Goal: Information Seeking & Learning: Learn about a topic

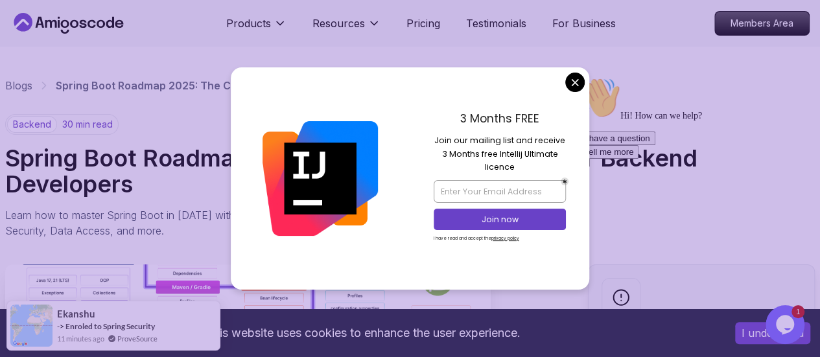
click at [583, 76] on div "3 Months FREE Join our mailing list and receive 3 Months free Intellij Ultimate…" at bounding box center [500, 178] width 180 height 222
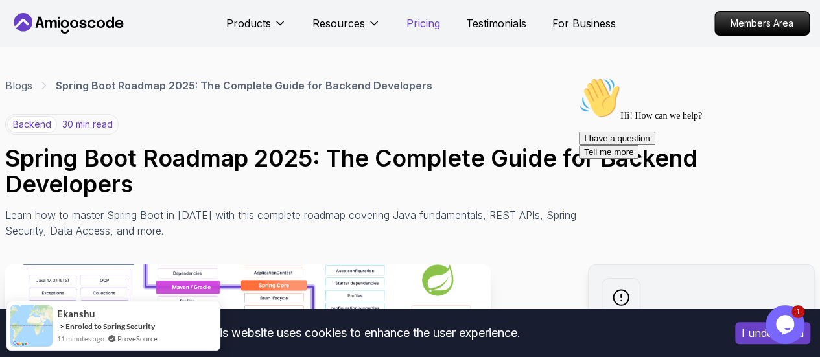
click at [415, 19] on p "Pricing" at bounding box center [424, 24] width 34 height 16
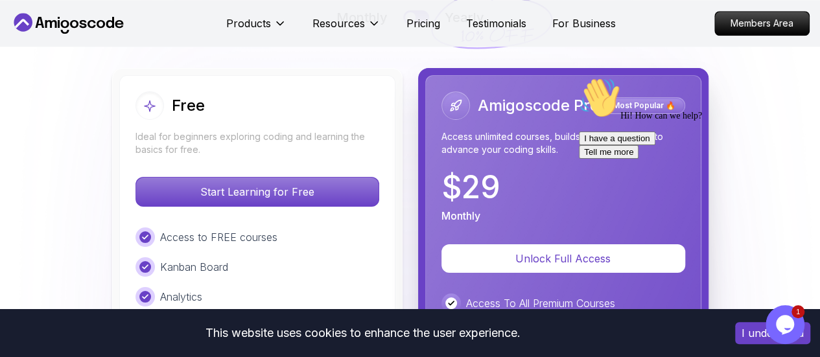
scroll to position [2983, 0]
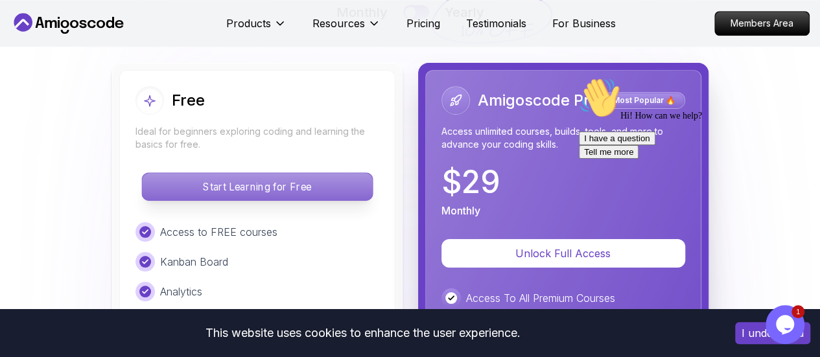
click at [331, 173] on p "Start Learning for Free" at bounding box center [257, 186] width 230 height 27
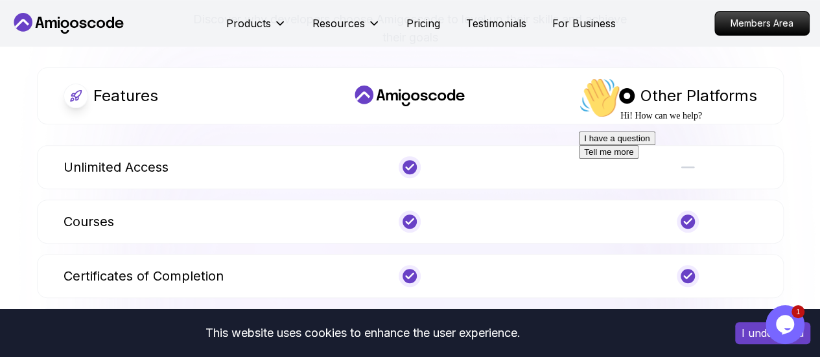
scroll to position [5096, 0]
click at [211, 156] on div "Unlimited Access" at bounding box center [174, 167] width 221 height 22
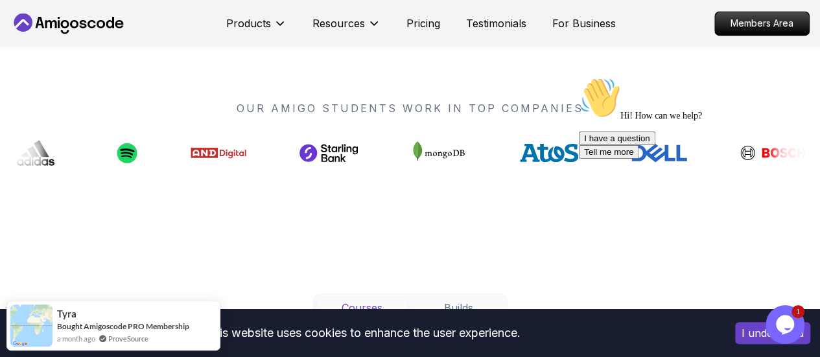
scroll to position [951, 0]
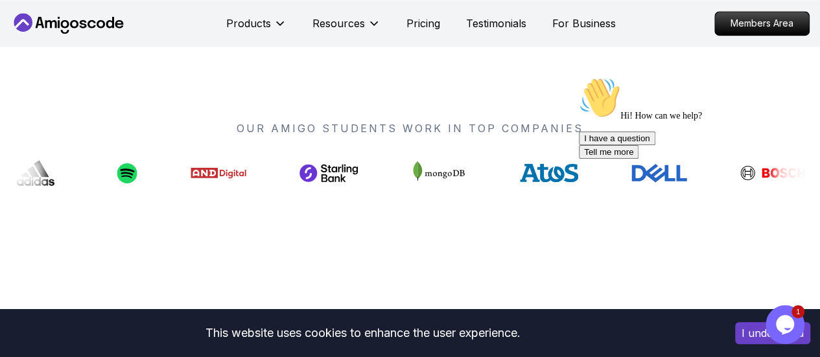
click at [579, 77] on icon "Chat attention grabber" at bounding box center [579, 77] width 0 height 0
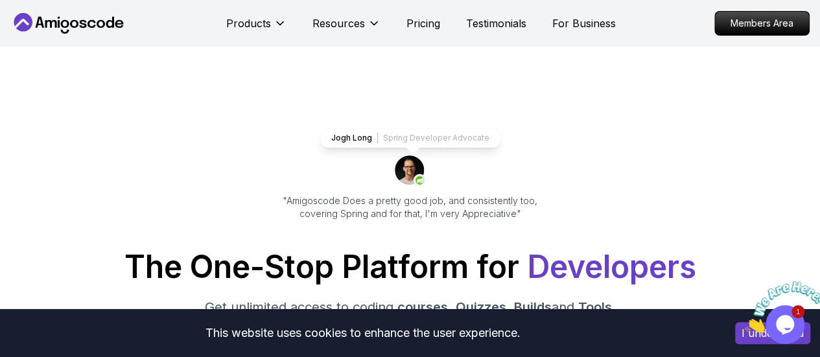
scroll to position [0, 0]
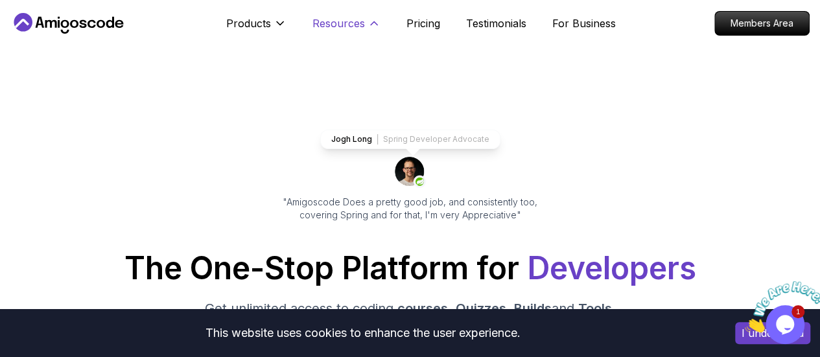
click at [365, 28] on button "Resources" at bounding box center [347, 29] width 68 height 26
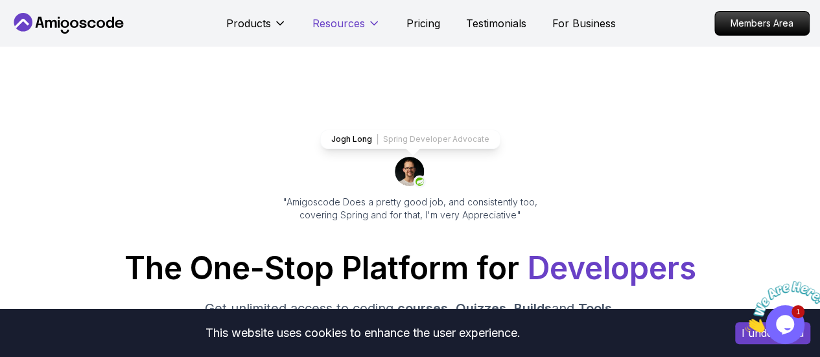
click at [360, 28] on p "Resources" at bounding box center [339, 24] width 53 height 16
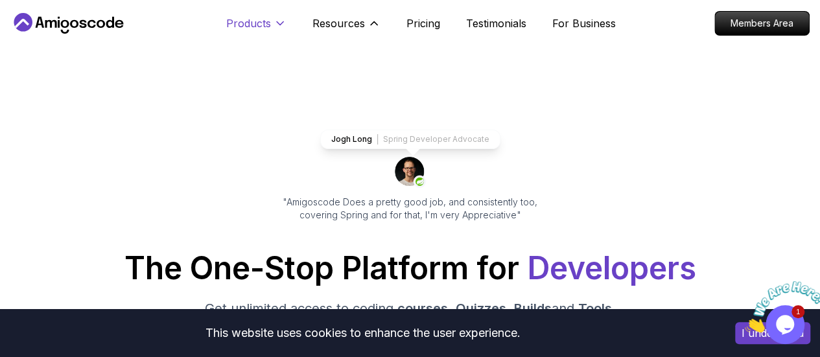
drag, startPoint x: 320, startPoint y: 16, endPoint x: 275, endPoint y: 22, distance: 45.1
click at [318, 16] on p "Resources" at bounding box center [339, 24] width 53 height 16
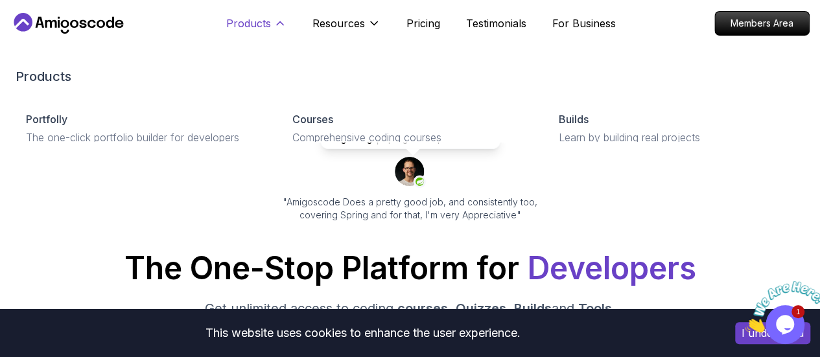
click at [275, 22] on icon at bounding box center [280, 23] width 13 height 13
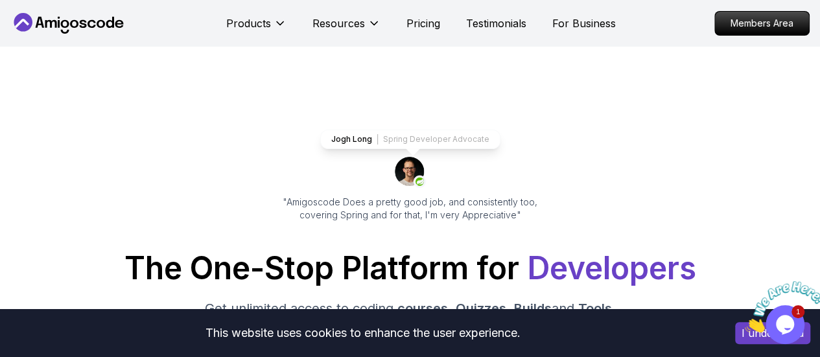
click at [302, 10] on div "Products Resources" at bounding box center [303, 23] width 154 height 26
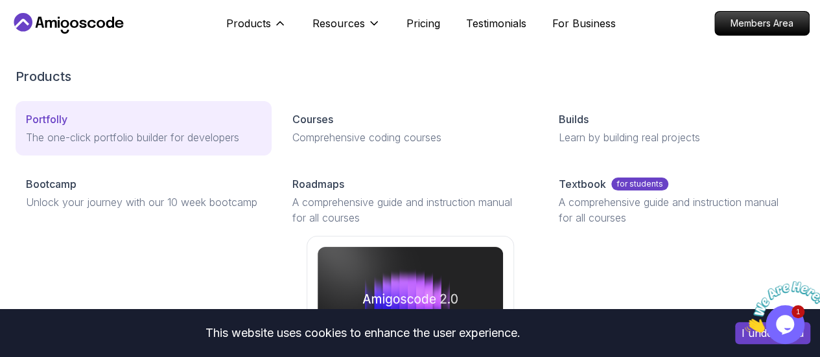
click at [52, 127] on p "Portfolly" at bounding box center [47, 120] width 42 height 16
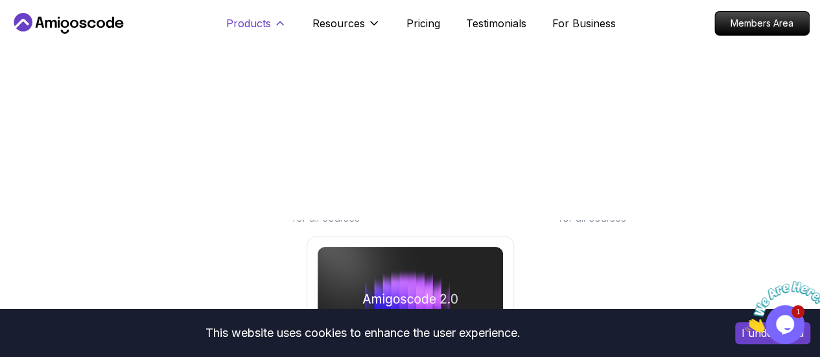
click at [249, 31] on button "Products" at bounding box center [256, 29] width 60 height 26
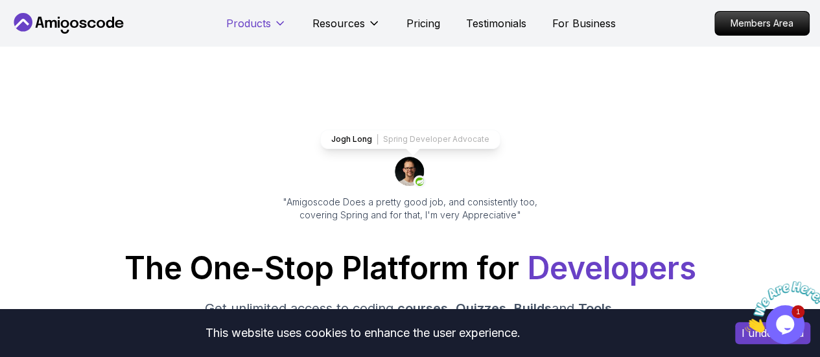
click at [249, 31] on button "Products" at bounding box center [256, 29] width 60 height 26
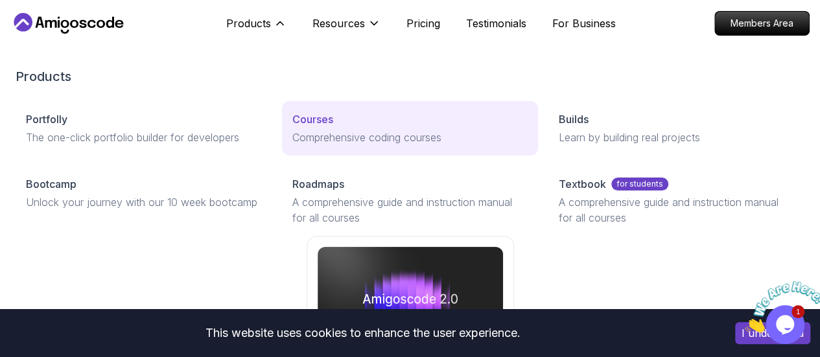
click at [337, 145] on p "Comprehensive coding courses" at bounding box center [409, 138] width 235 height 16
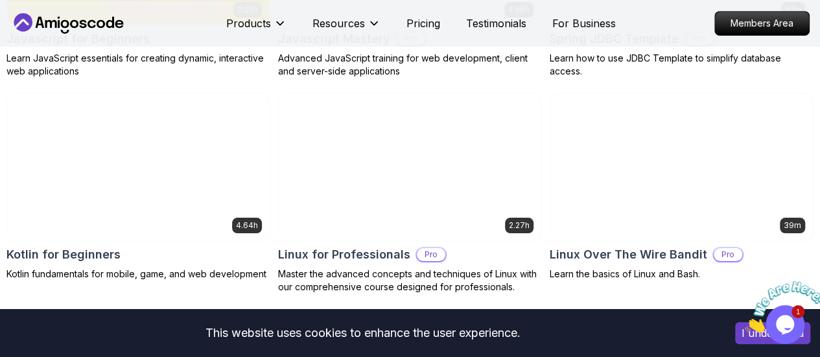
scroll to position [2659, 0]
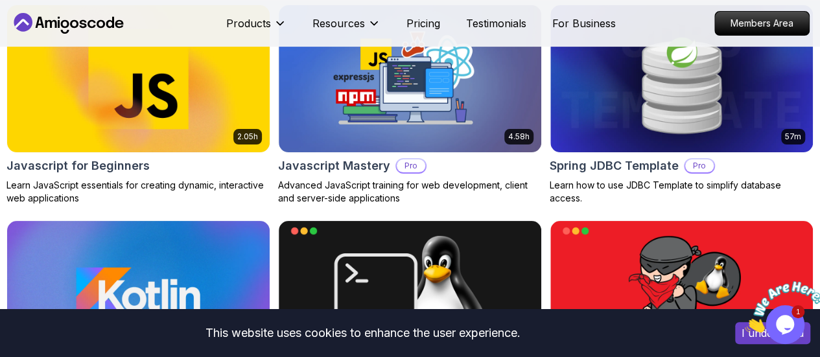
click at [0, 0] on p "Free" at bounding box center [0, 0] width 0 height 0
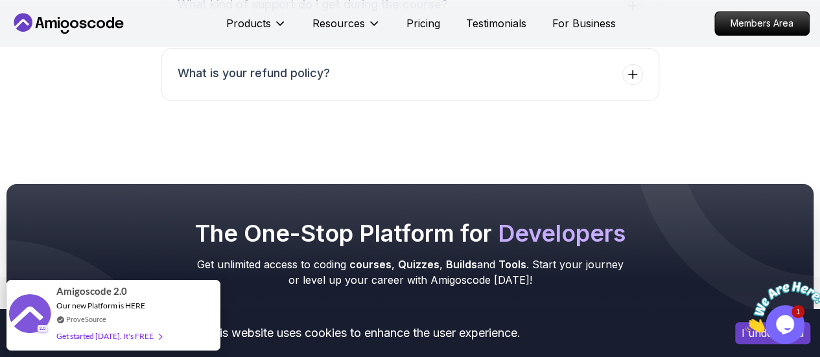
scroll to position [3113, 0]
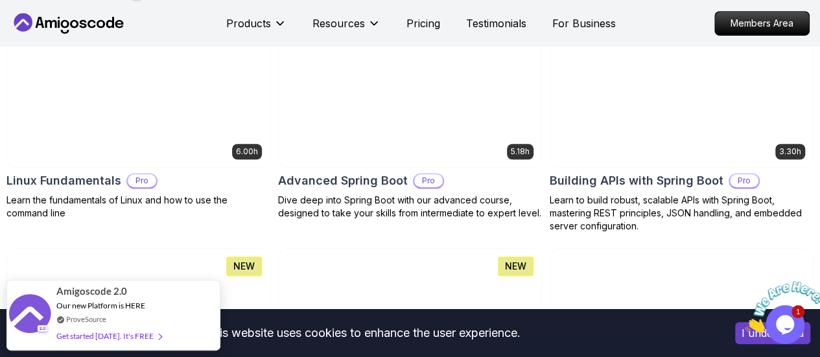
scroll to position [454, 0]
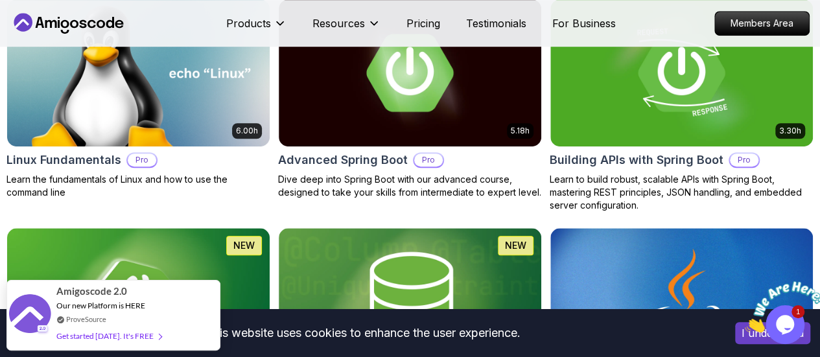
click at [0, 0] on button "Pro" at bounding box center [0, 0] width 0 height 0
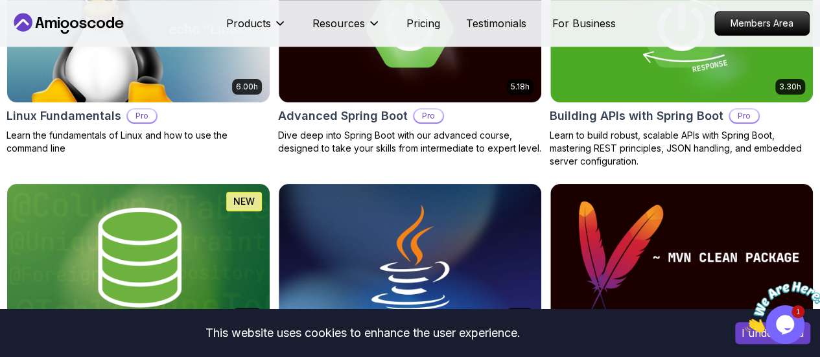
scroll to position [519, 0]
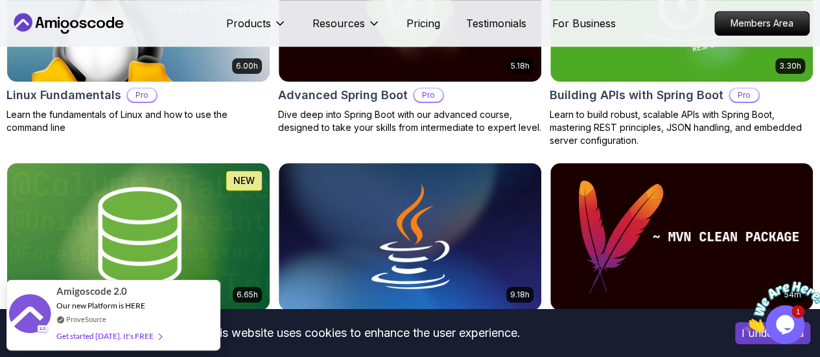
click at [0, 0] on p "Free" at bounding box center [0, 0] width 0 height 0
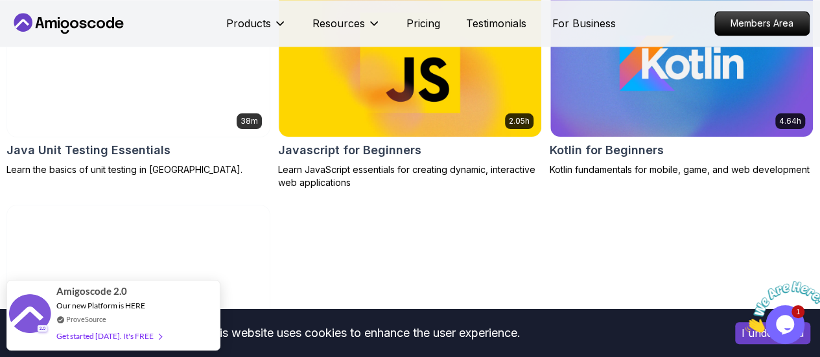
scroll to position [908, 0]
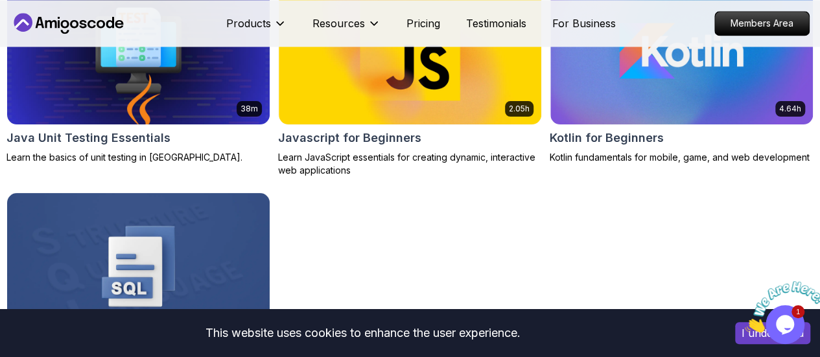
click at [0, 0] on p "Mid-level" at bounding box center [0, 0] width 0 height 0
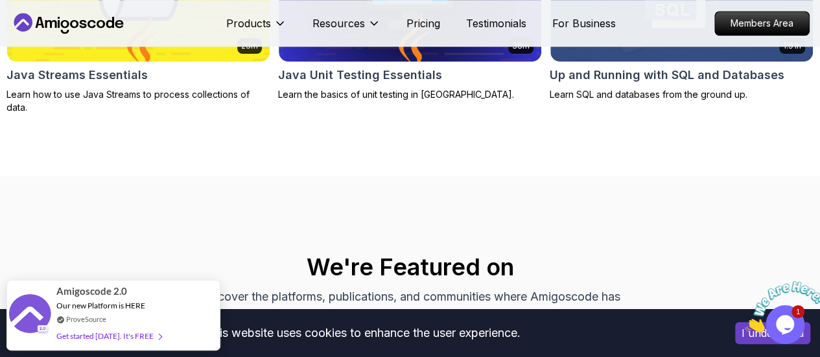
scroll to position [519, 0]
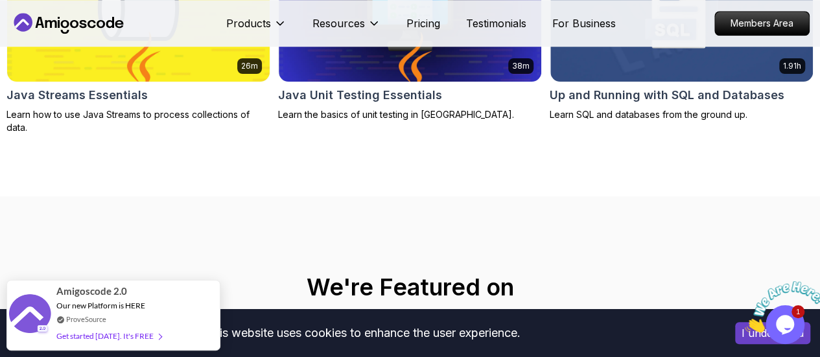
click at [0, 0] on icon "button" at bounding box center [0, 0] width 0 height 0
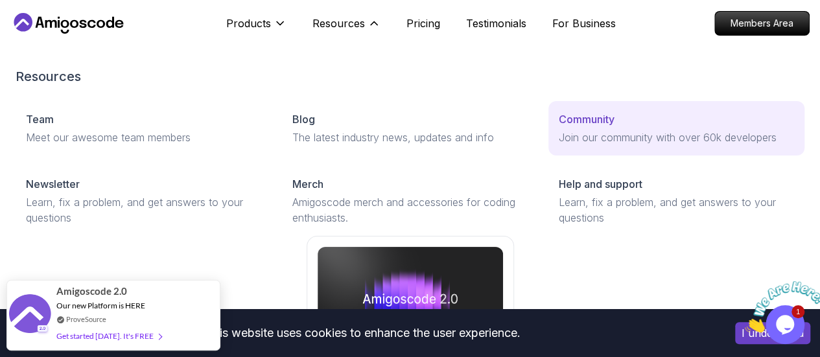
click at [559, 145] on p "Join our community with over 60k developers" at bounding box center [676, 138] width 235 height 16
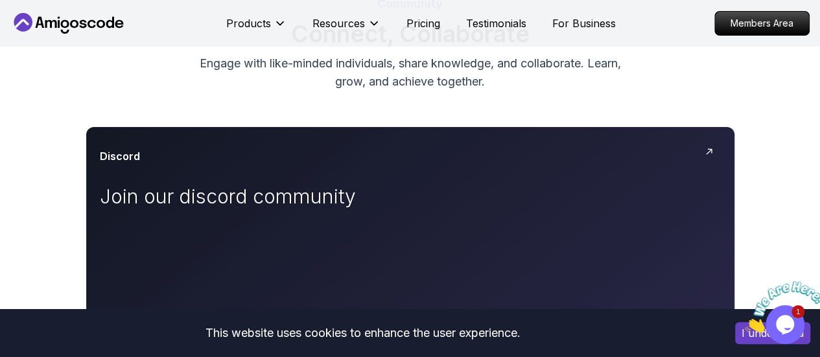
scroll to position [65, 0]
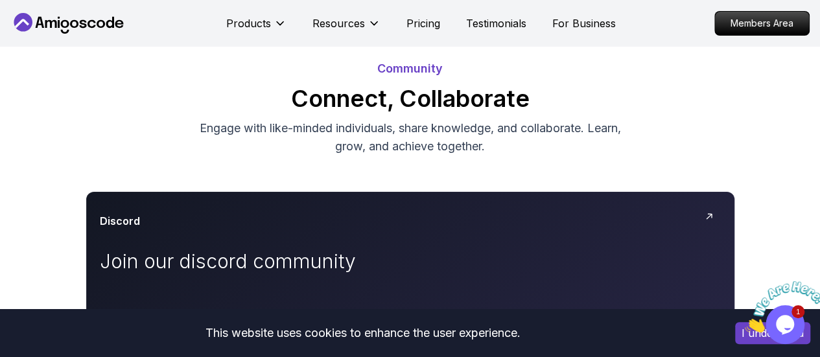
click at [473, 32] on div "Products Resources Pricing Testimonials For Business" at bounding box center [421, 23] width 390 height 26
click at [482, 28] on p "Testimonials" at bounding box center [496, 24] width 60 height 16
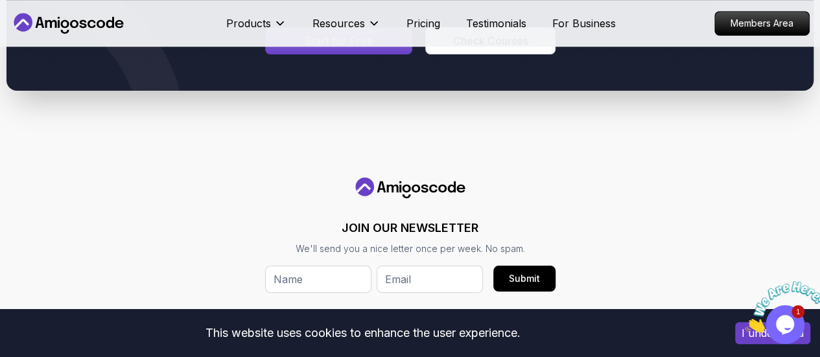
scroll to position [454, 0]
